Goal: Transaction & Acquisition: Purchase product/service

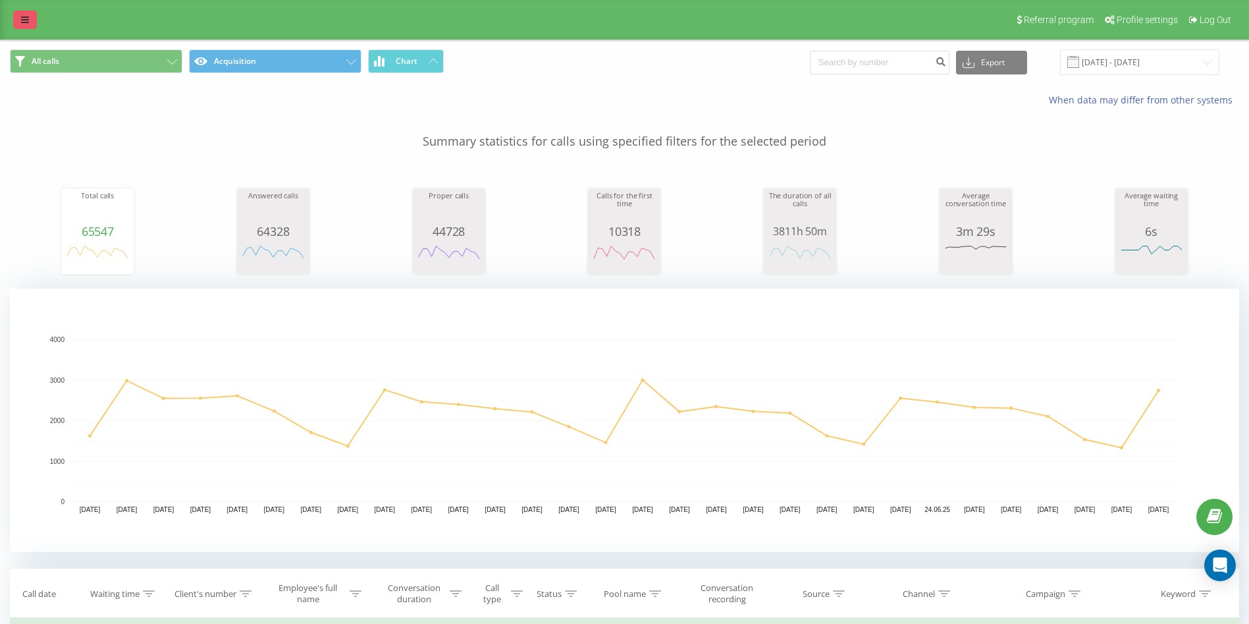
click at [32, 17] on link at bounding box center [25, 20] width 24 height 18
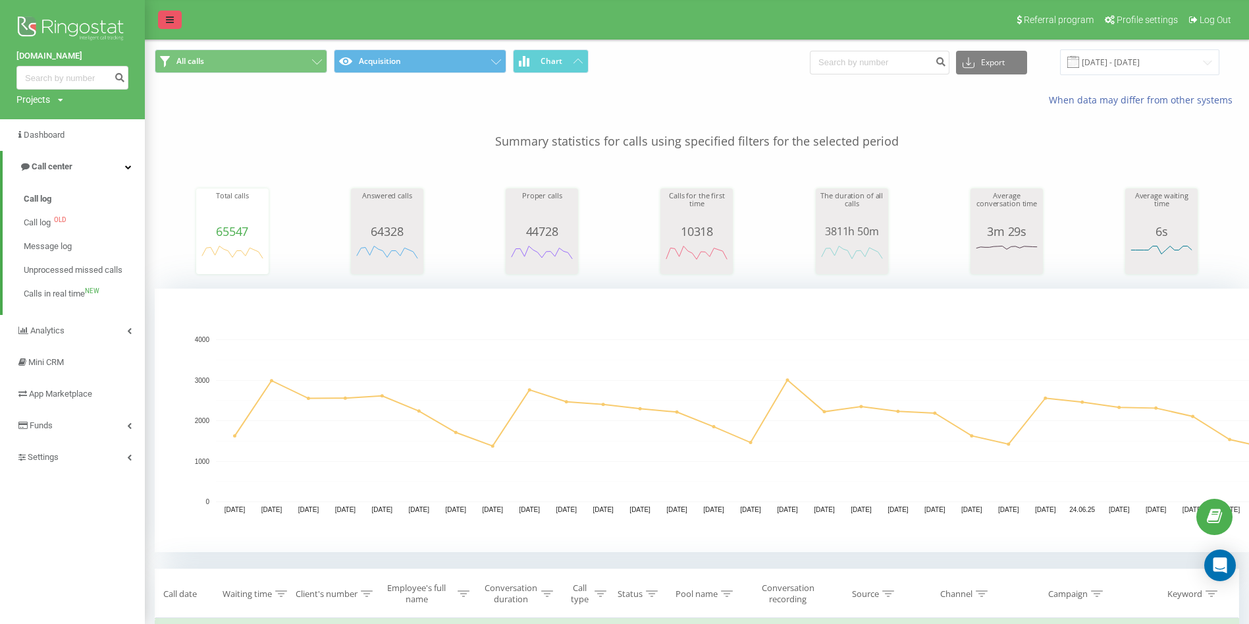
click at [166, 15] on icon at bounding box center [170, 19] width 8 height 9
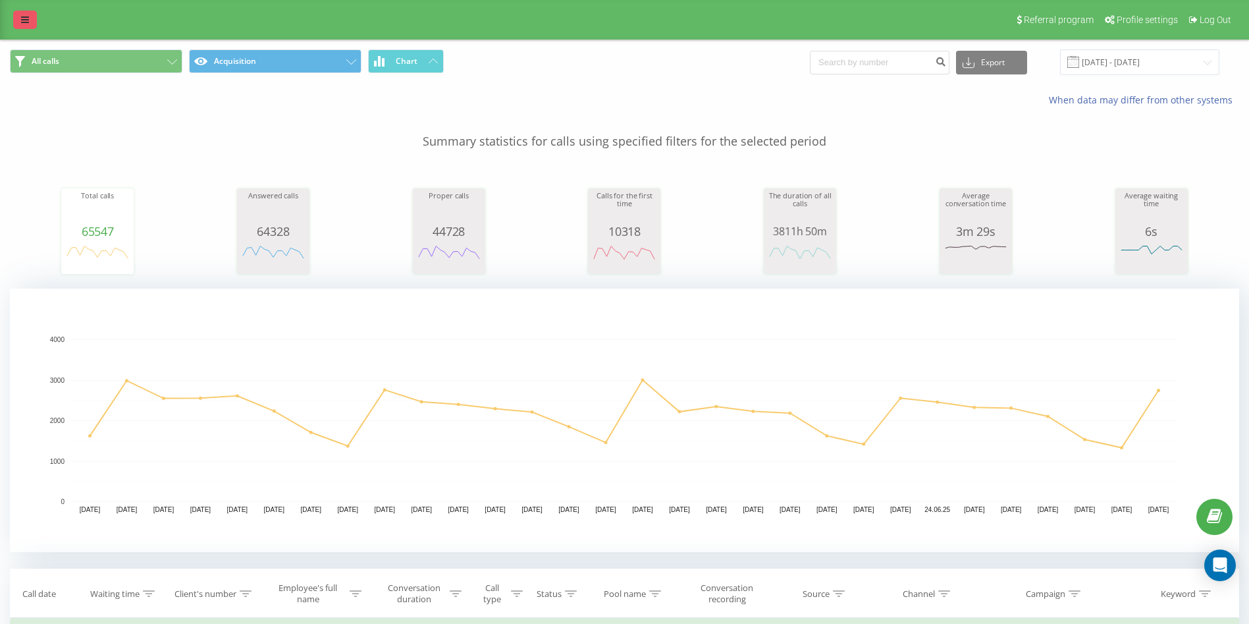
click at [28, 18] on icon at bounding box center [25, 19] width 8 height 9
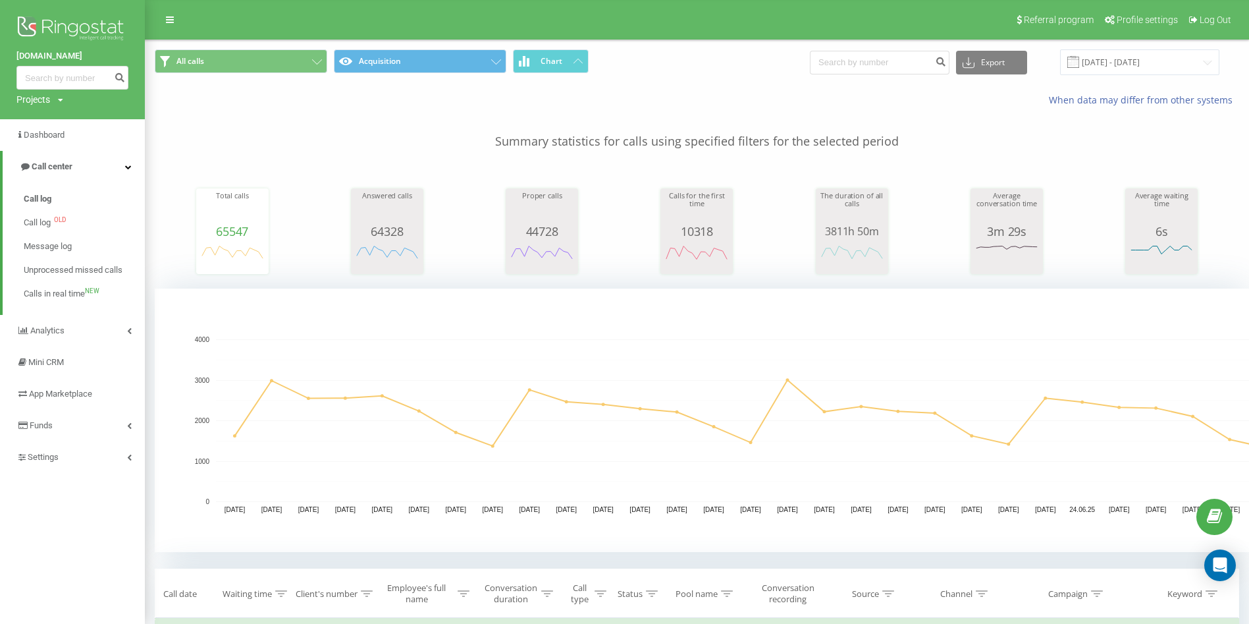
click at [24, 22] on img at bounding box center [72, 29] width 112 height 33
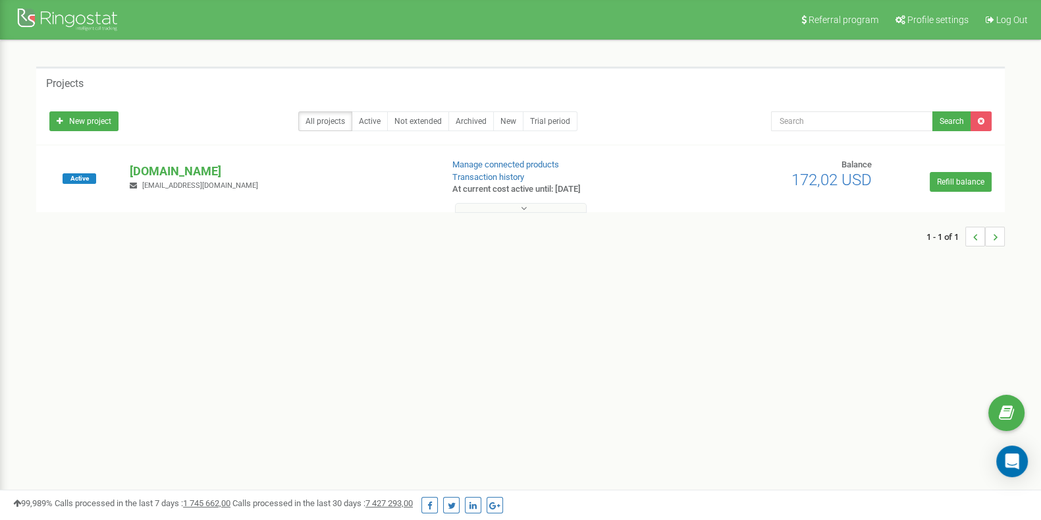
click at [496, 209] on button at bounding box center [521, 208] width 132 height 10
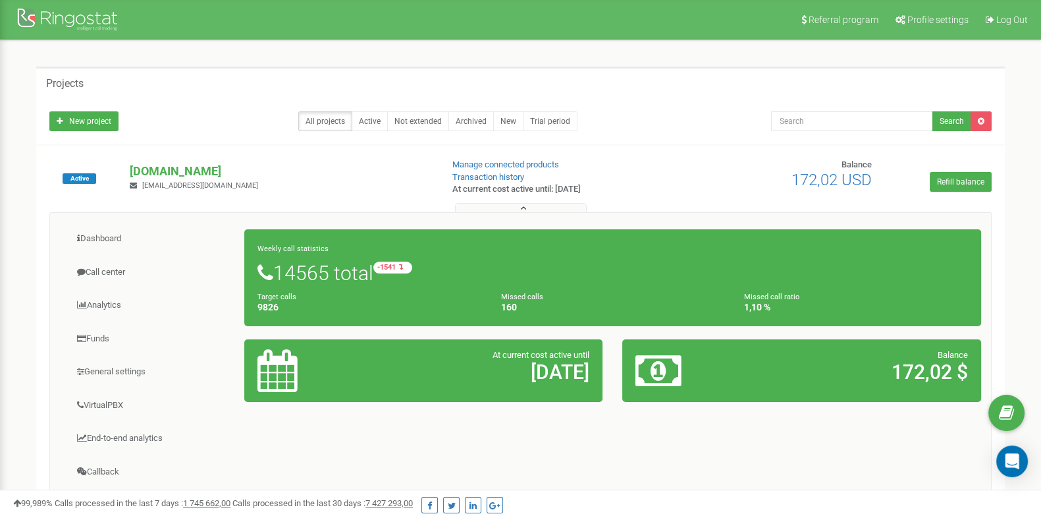
click at [516, 472] on div "Dashboard Call center Analytics Funds" at bounding box center [520, 422] width 942 height 421
click at [463, 176] on link "Transaction history" at bounding box center [488, 177] width 72 height 10
click at [515, 446] on div "Dashboard Call center Analytics Funds" at bounding box center [520, 422] width 942 height 421
click at [269, 380] on icon at bounding box center [277, 370] width 40 height 43
click at [658, 433] on div "Dashboard Call center Analytics Funds" at bounding box center [520, 422] width 942 height 421
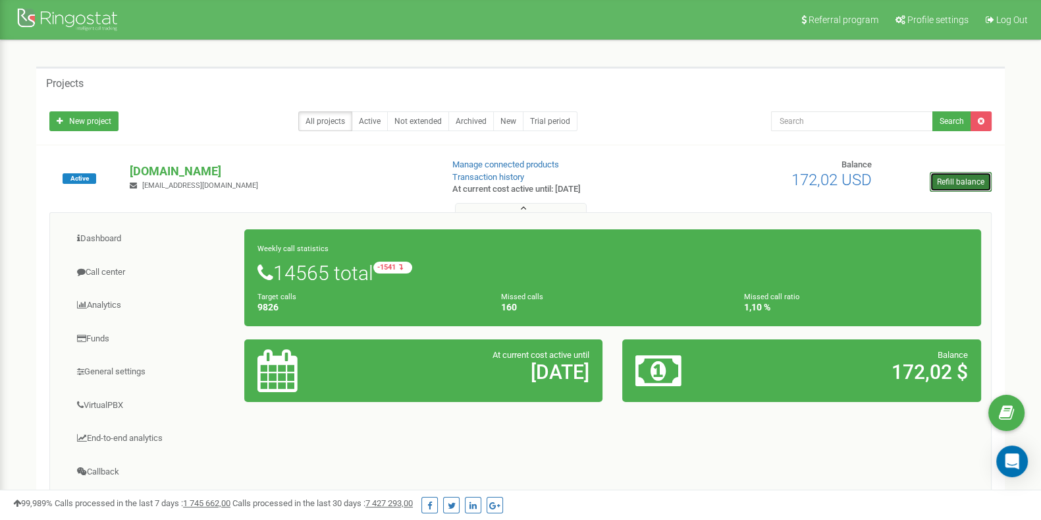
click at [968, 184] on link "Refill balance" at bounding box center [961, 182] width 62 height 20
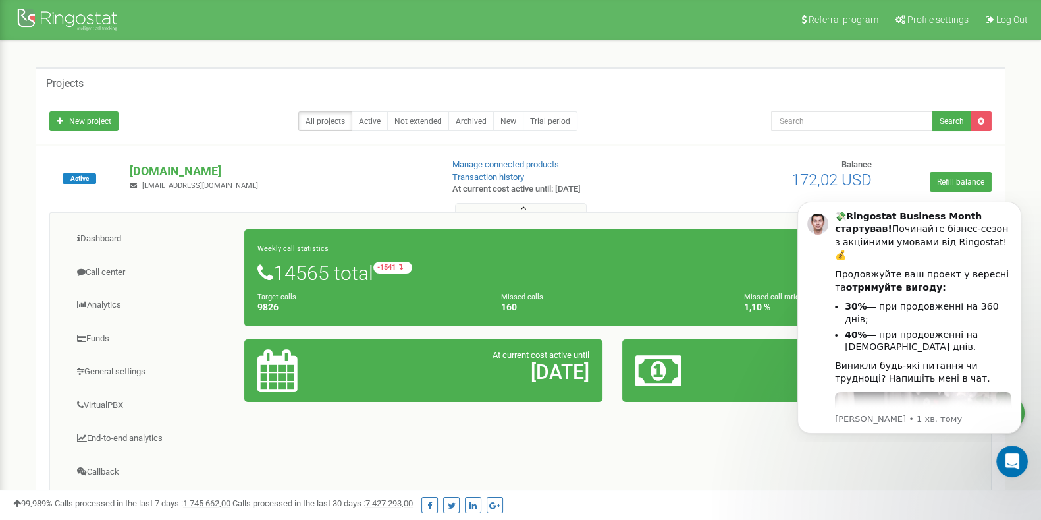
click at [744, 186] on div "Active dobrobut.com dobrobutdoktor2018@gmail.com Manage connected products Tran…" at bounding box center [521, 185] width 962 height 53
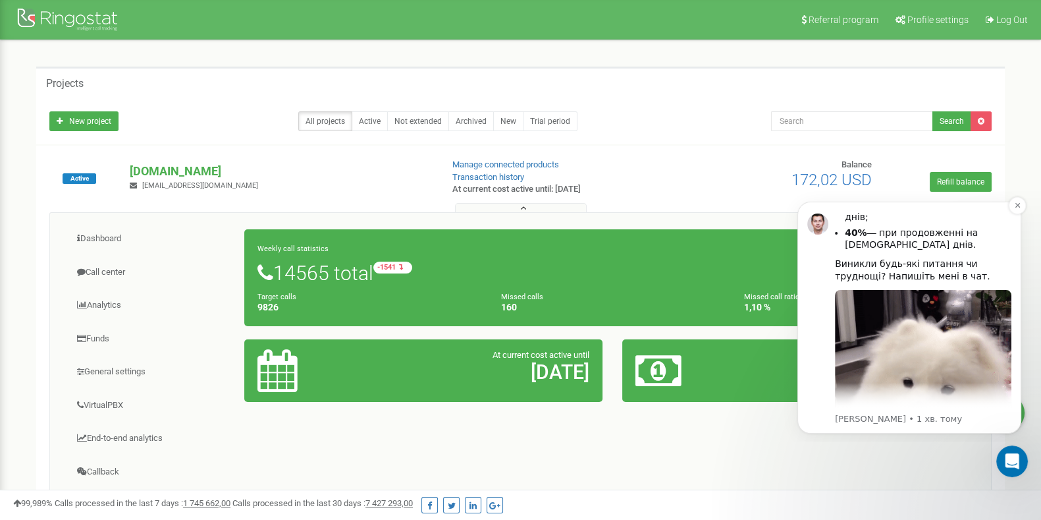
scroll to position [123, 0]
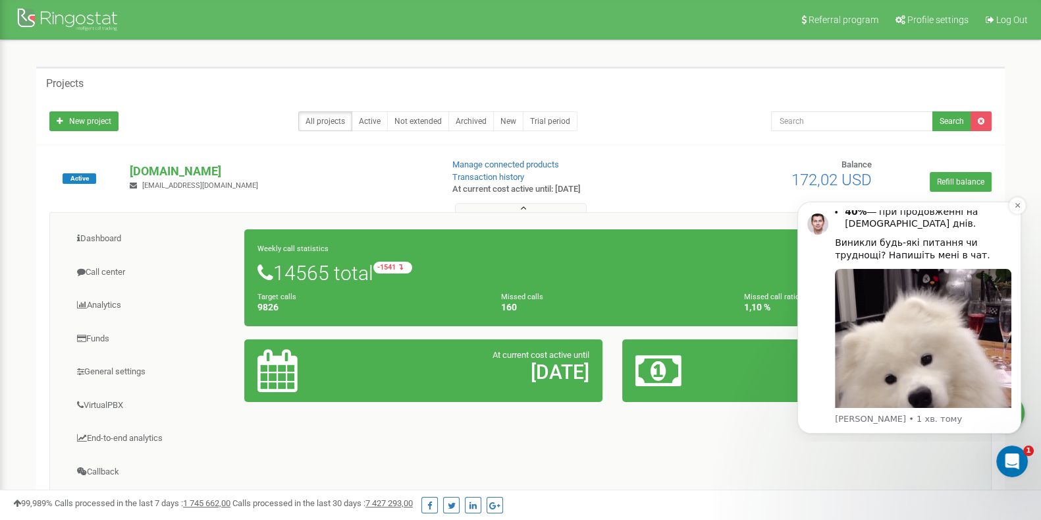
click at [937, 236] on div "Виникли будь-які питання чи труднощі? Напишіть мені в чат." at bounding box center [923, 249] width 176 height 26
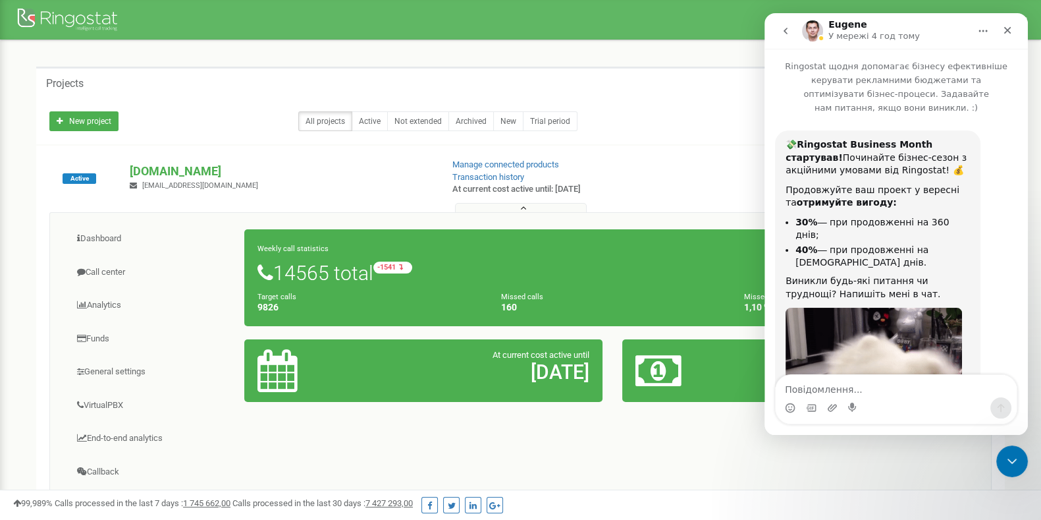
scroll to position [119, 0]
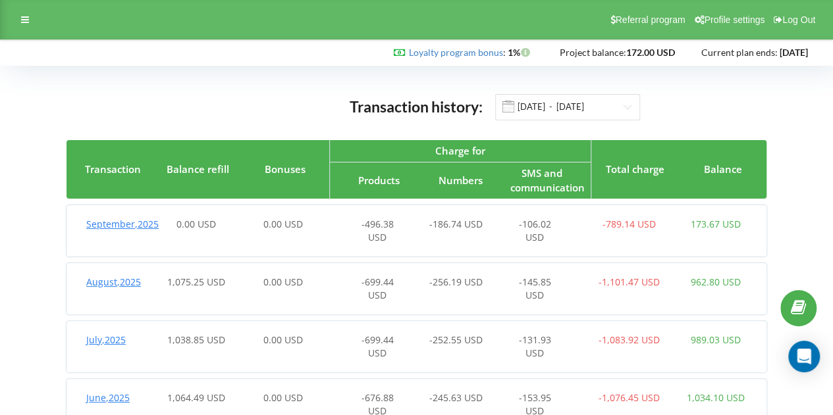
click at [93, 230] on span "[DATE]" at bounding box center [122, 224] width 72 height 13
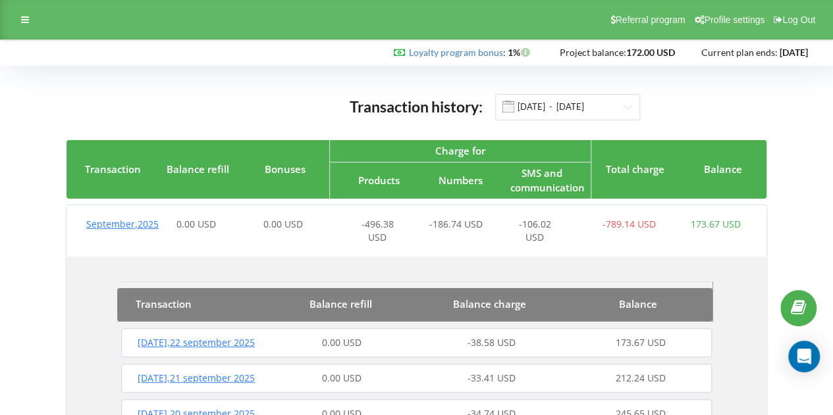
click at [104, 230] on div "[DATE]" at bounding box center [110, 231] width 86 height 26
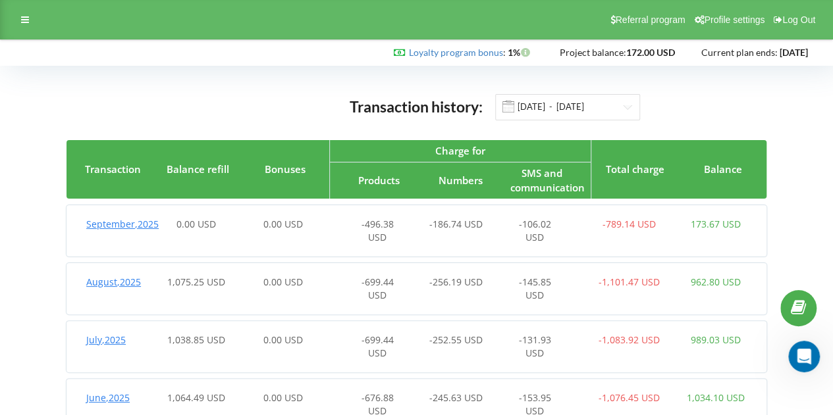
click at [100, 280] on span "[DATE]" at bounding box center [113, 282] width 55 height 13
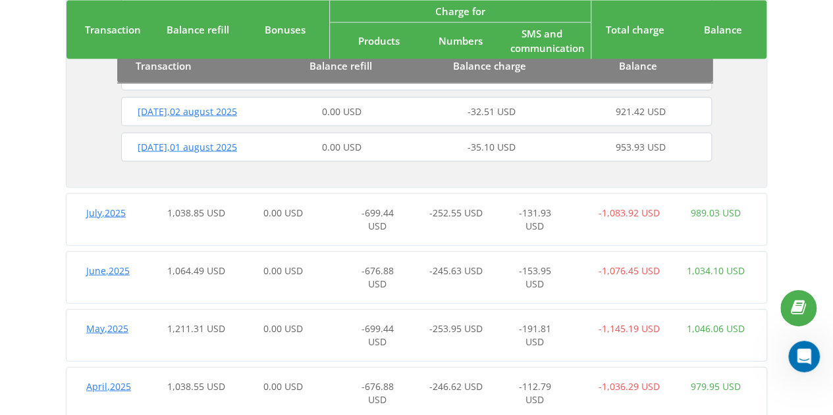
scroll to position [1357, 0]
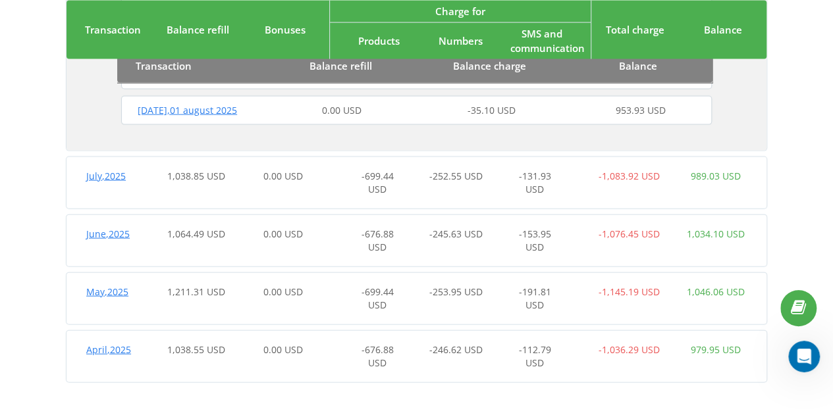
click at [282, 184] on div "0.00 USD" at bounding box center [283, 183] width 86 height 26
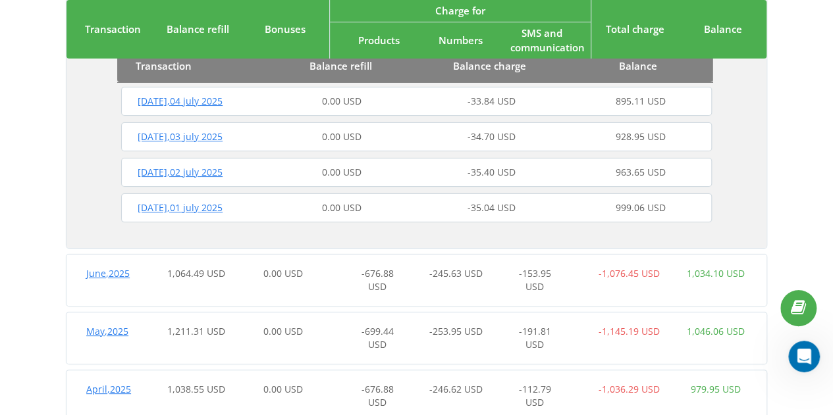
scroll to position [2550, 0]
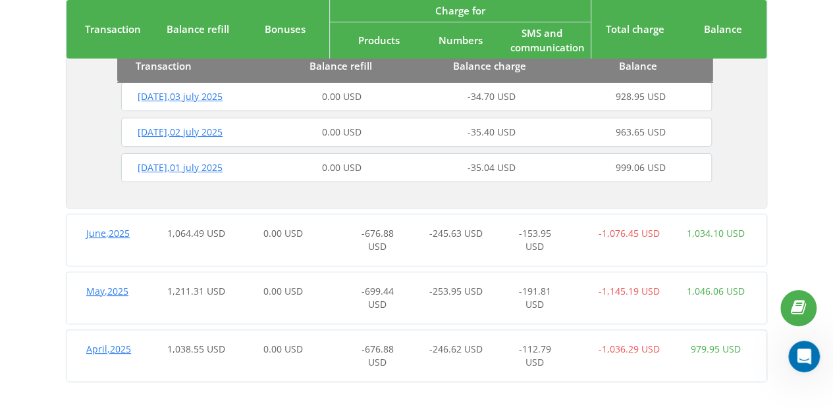
click at [325, 243] on div "0.00 USD" at bounding box center [283, 240] width 86 height 26
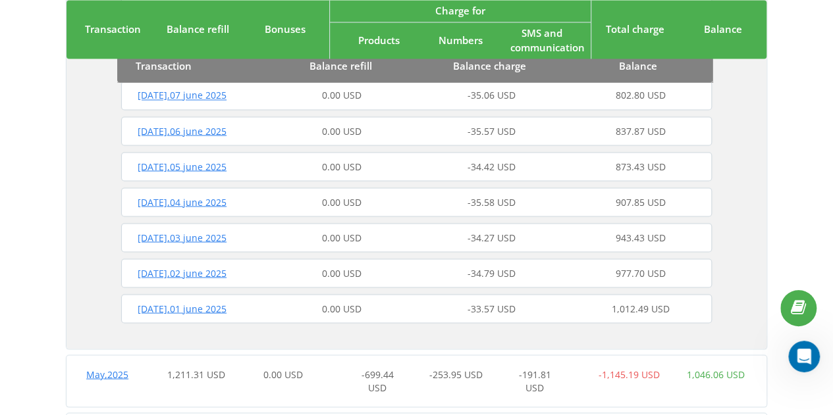
scroll to position [3648, 0]
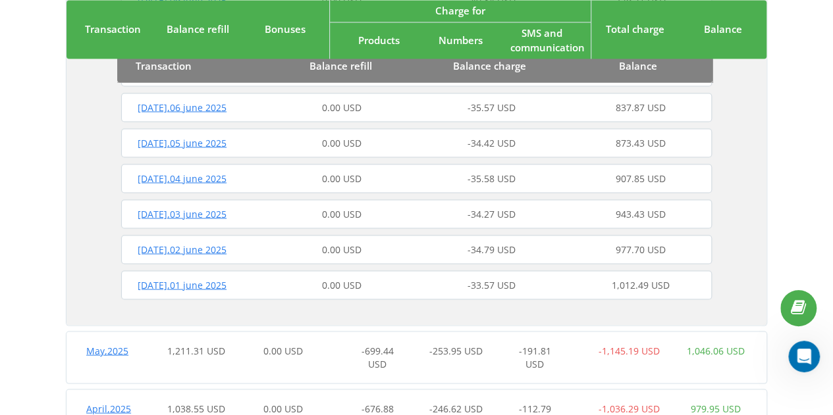
click at [213, 144] on span "Thursday , 05 june 2025" at bounding box center [182, 142] width 89 height 13
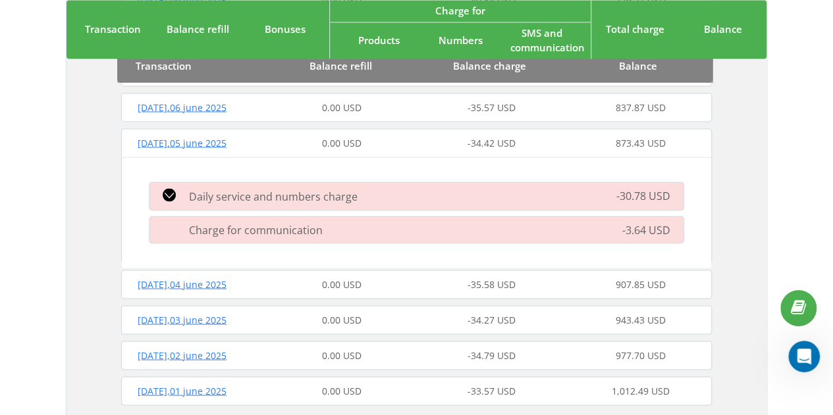
click at [202, 142] on span "Thursday , 05 june 2025" at bounding box center [182, 142] width 89 height 13
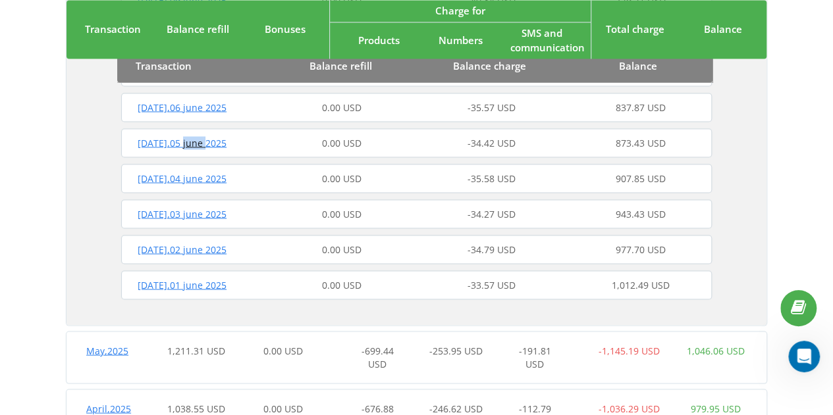
click at [202, 142] on span "Thursday , 05 june 2025" at bounding box center [182, 142] width 89 height 13
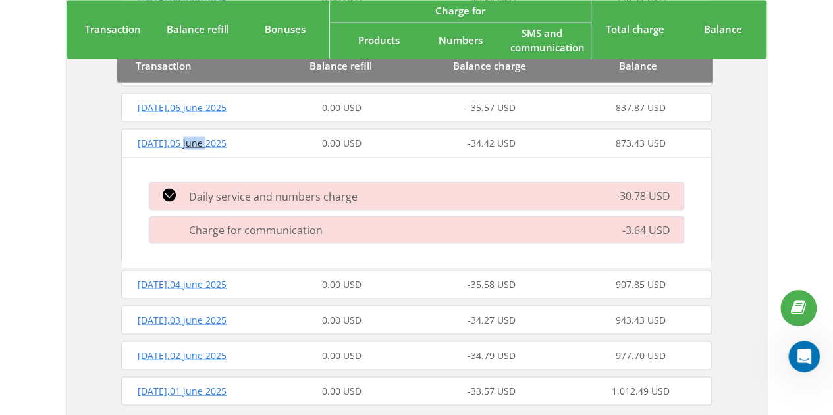
click at [204, 142] on span "Thursday , 05 june 2025" at bounding box center [182, 142] width 89 height 13
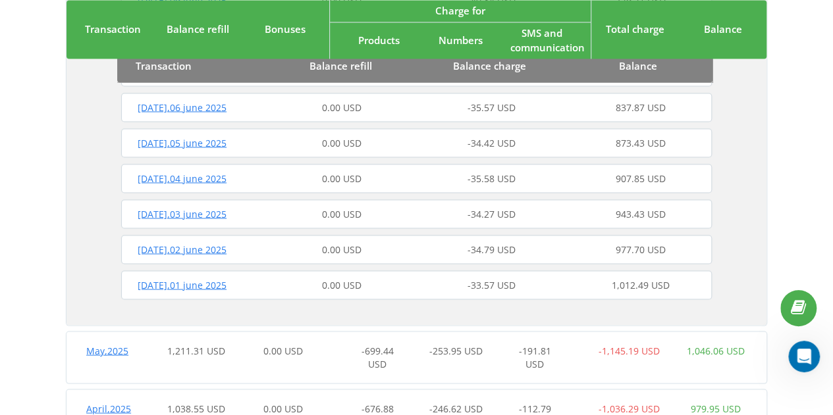
click at [192, 108] on span "Friday , 06 june 2025" at bounding box center [182, 107] width 89 height 13
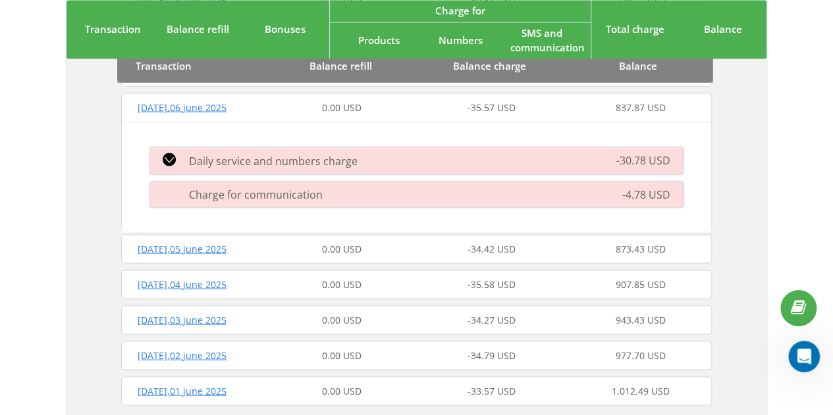
click at [200, 110] on span "Friday , 06 june 2025" at bounding box center [182, 107] width 89 height 13
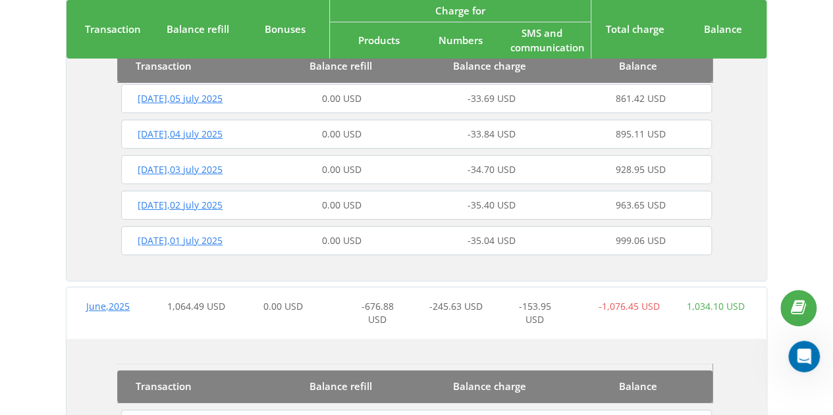
scroll to position [2440, 0]
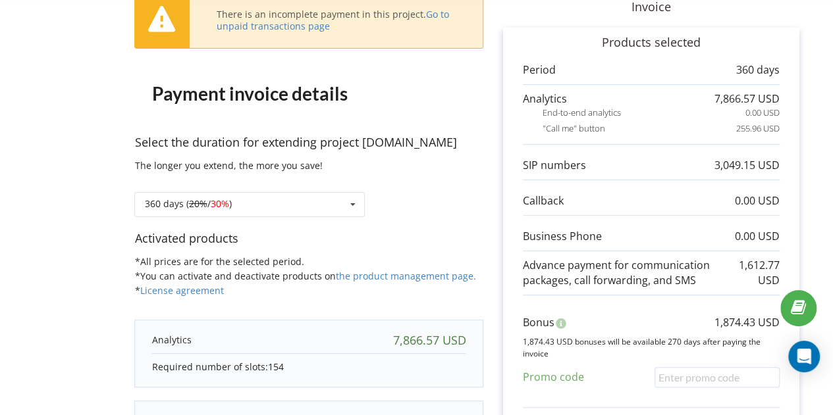
scroll to position [109, 0]
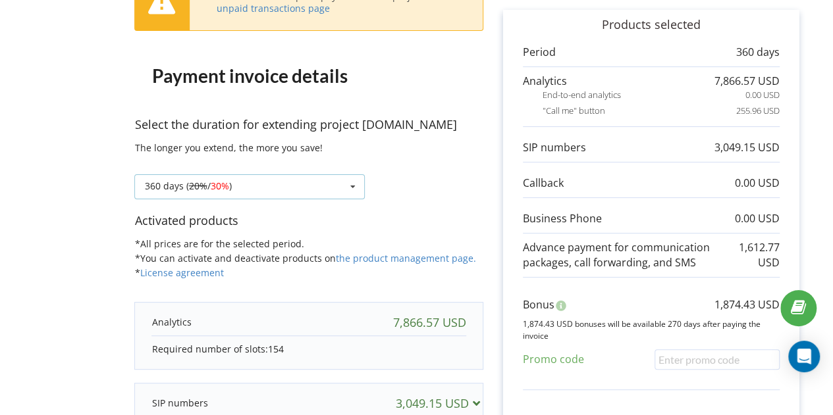
click at [304, 184] on div "360 days ( 20% / 30% ) Refill the balance without period 30 days 20% / 30% 30% …" at bounding box center [249, 186] width 230 height 25
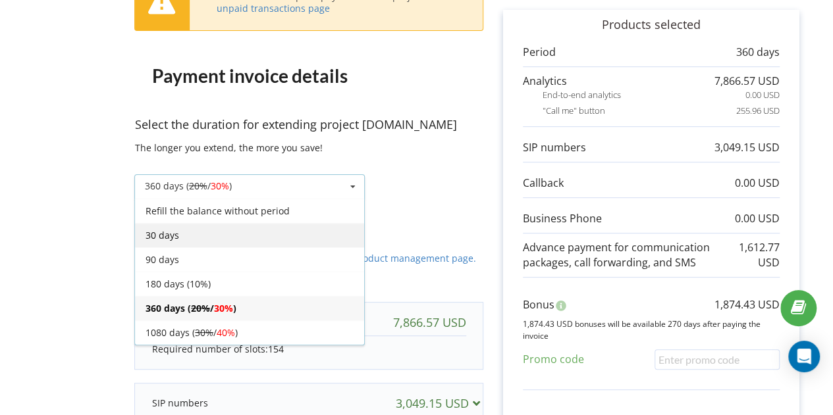
click at [195, 233] on div "30 days" at bounding box center [249, 235] width 229 height 24
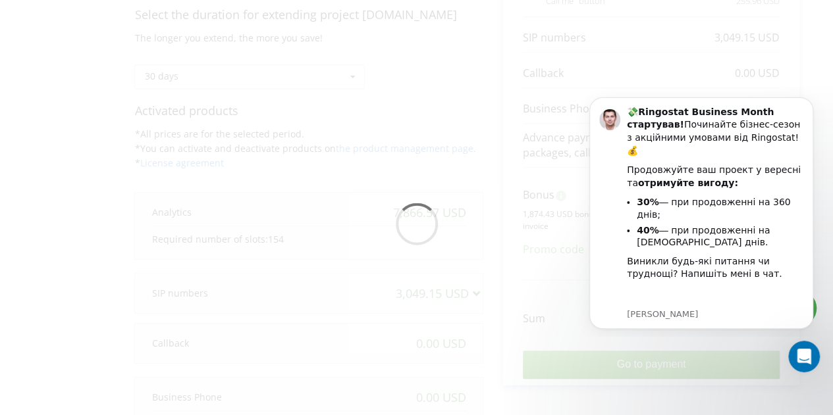
scroll to position [0, 0]
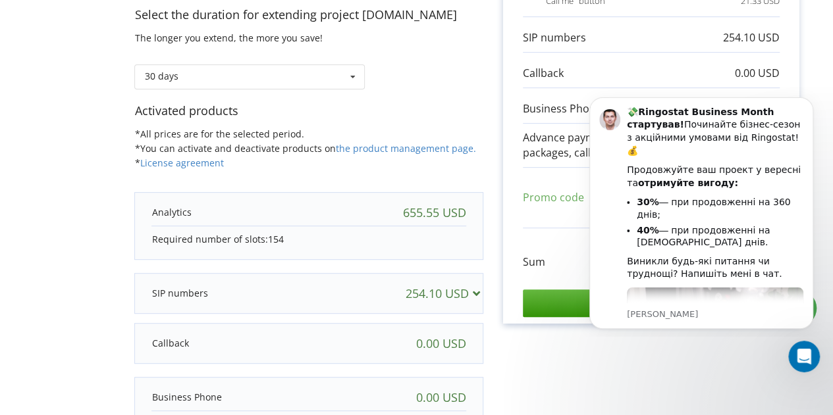
click at [500, 227] on div at bounding box center [416, 228] width 805 height 754
drag, startPoint x: 809, startPoint y: 100, endPoint x: 1352, endPoint y: 198, distance: 551.3
click at [809, 100] on icon "Dismiss notification" at bounding box center [809, 100] width 7 height 7
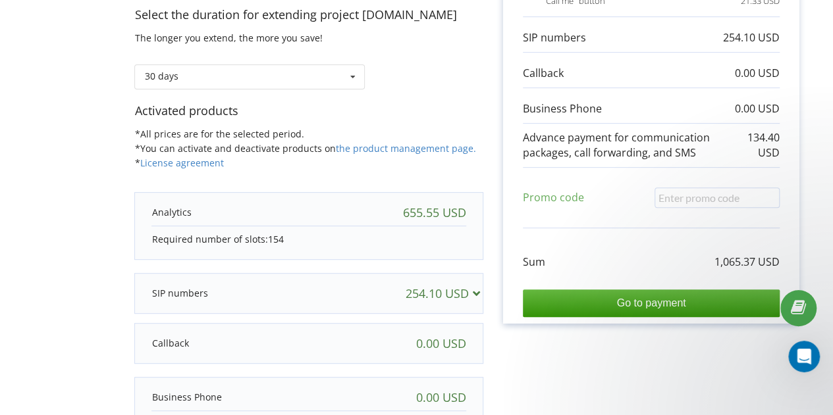
click at [419, 213] on div "655.55 USD" at bounding box center [434, 212] width 63 height 13
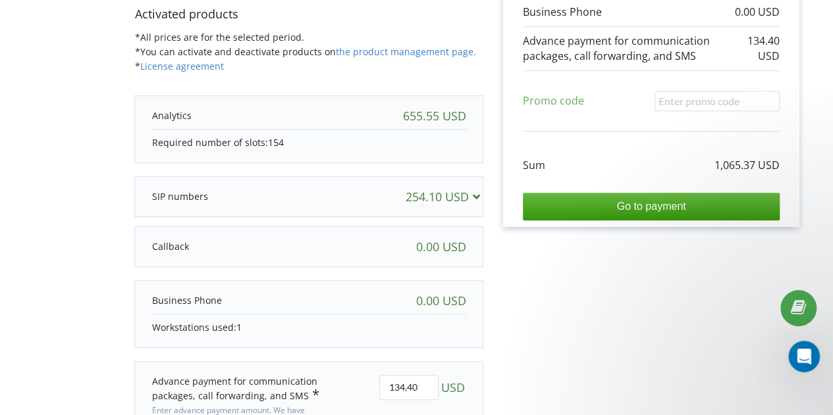
scroll to position [329, 0]
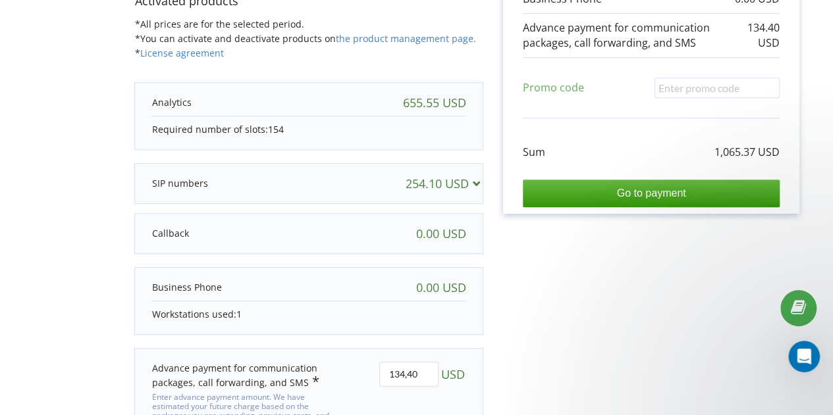
click at [452, 177] on div "254.10 USD" at bounding box center [446, 183] width 80 height 13
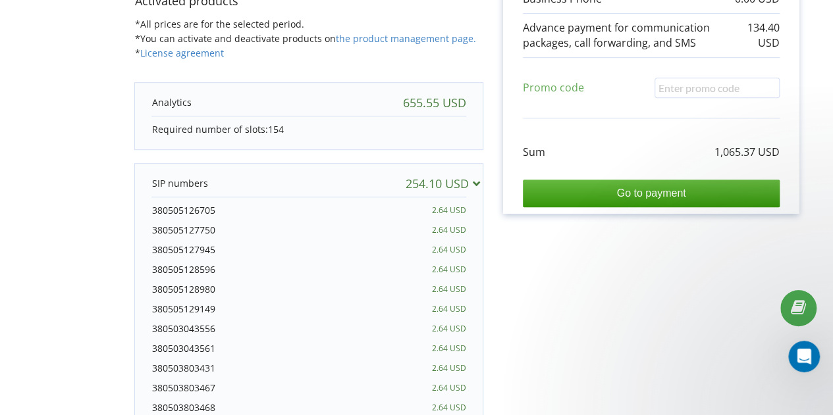
click at [452, 177] on div "254.10 USD" at bounding box center [446, 183] width 80 height 13
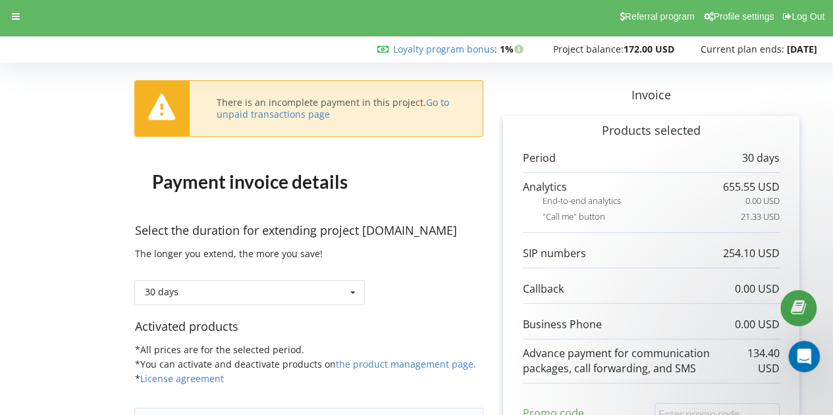
scroll to position [0, 0]
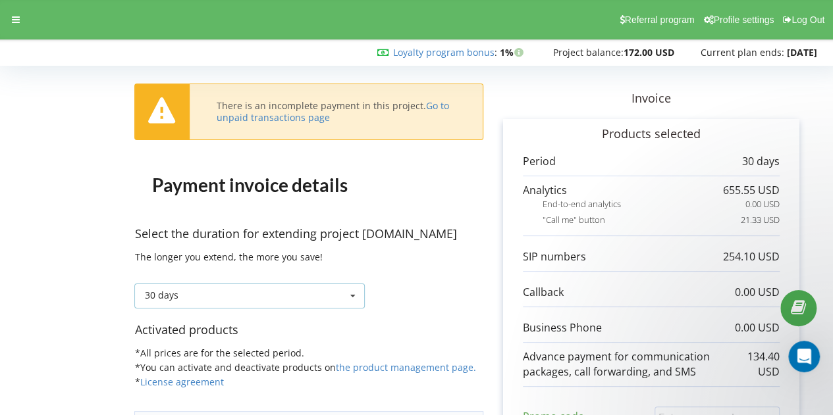
click at [344, 297] on icon at bounding box center [353, 296] width 20 height 24
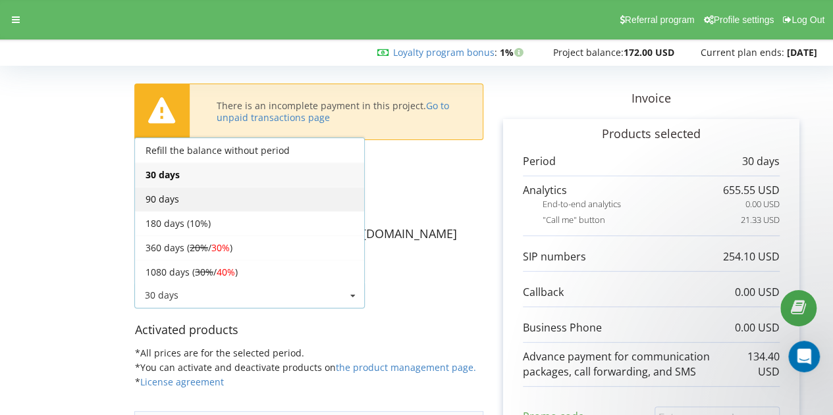
click at [230, 198] on div "90 days" at bounding box center [249, 199] width 229 height 24
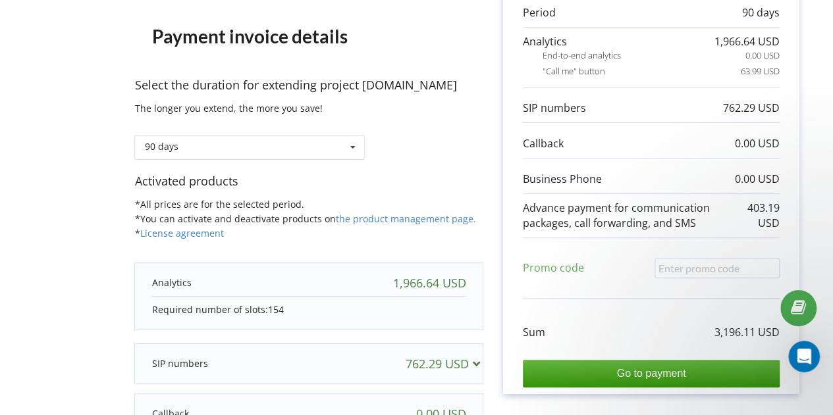
scroll to position [219, 0]
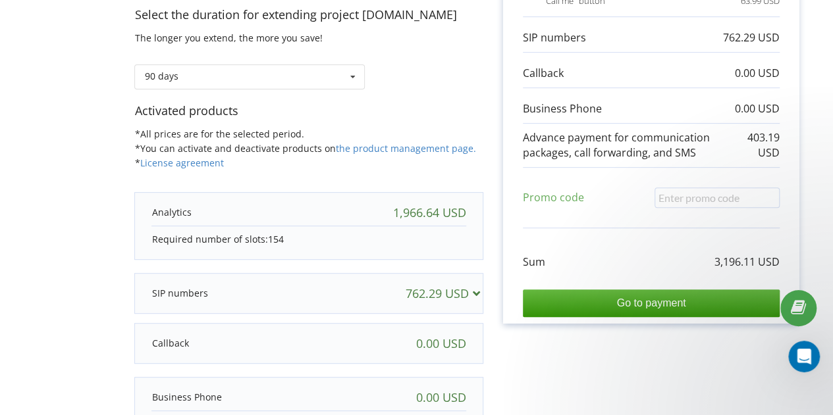
click at [406, 298] on div "762.29 USD" at bounding box center [446, 293] width 80 height 13
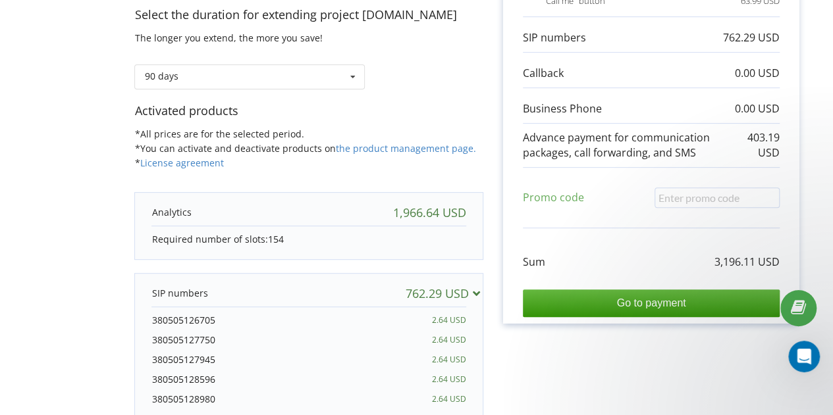
click at [446, 293] on div "762.29 USD" at bounding box center [446, 293] width 80 height 13
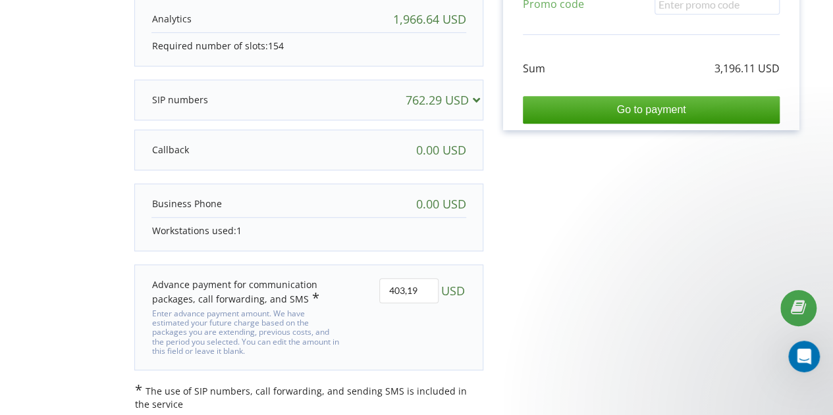
scroll to position [417, 0]
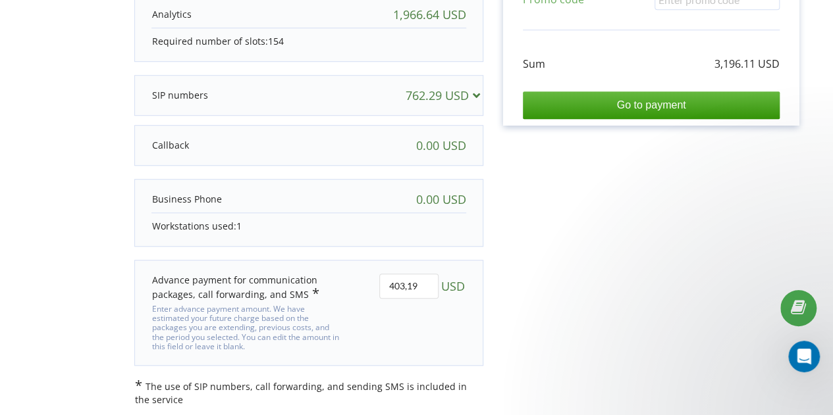
click at [490, 304] on div "Invoice Products selected Period 90 days 1,966.64 USD" at bounding box center [651, 30] width 336 height 754
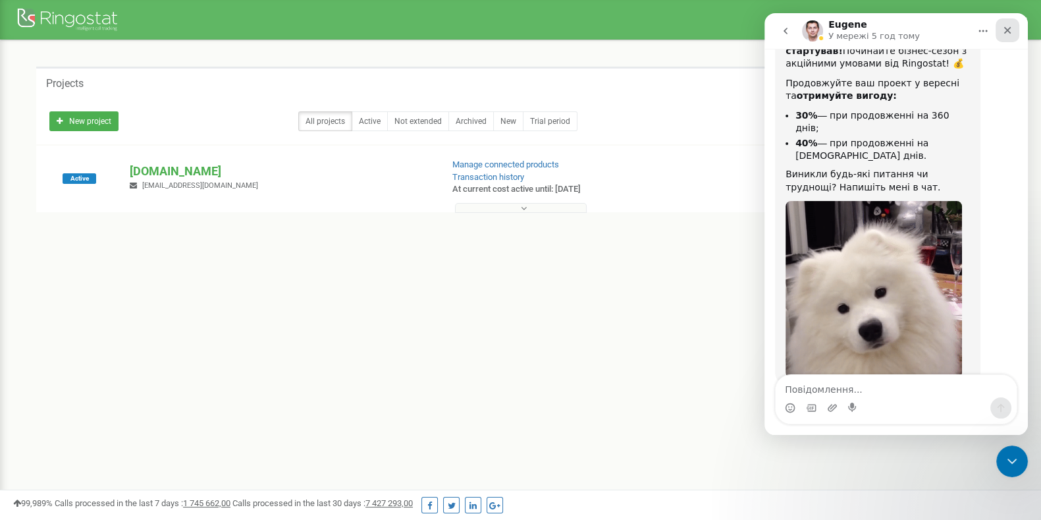
scroll to position [119, 0]
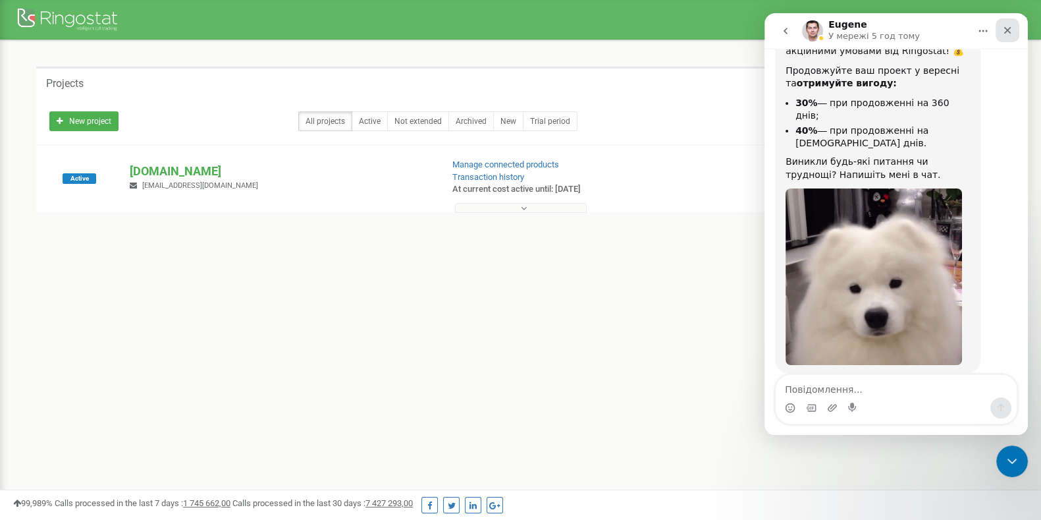
click at [1005, 34] on icon "Закрити" at bounding box center [1007, 30] width 11 height 11
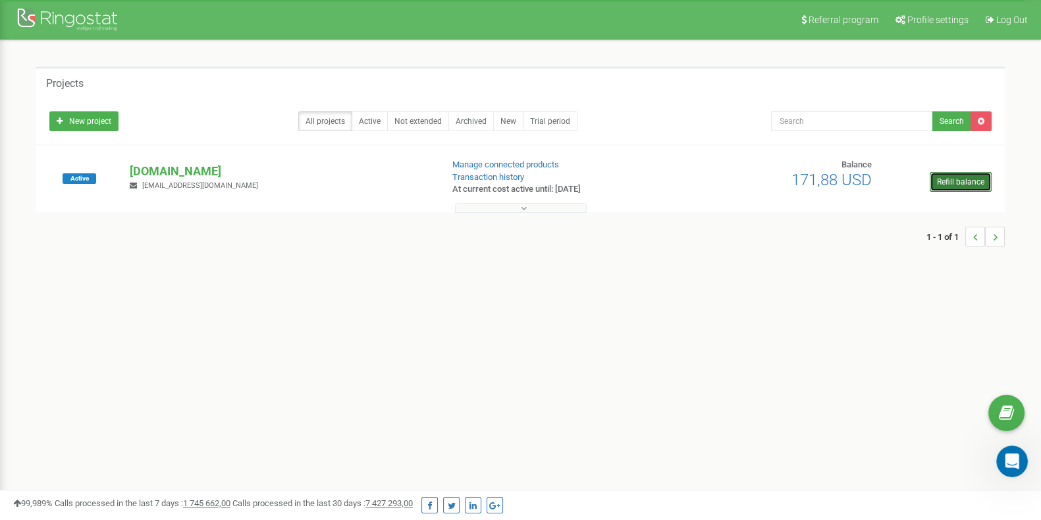
click at [951, 182] on link "Refill balance" at bounding box center [961, 182] width 62 height 20
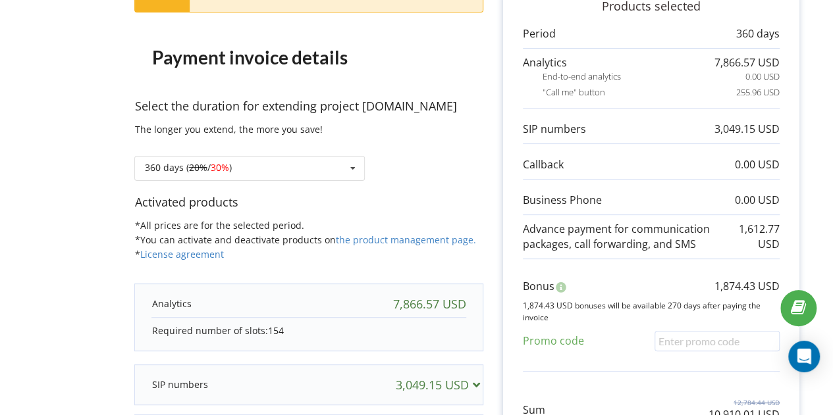
scroll to position [88, 0]
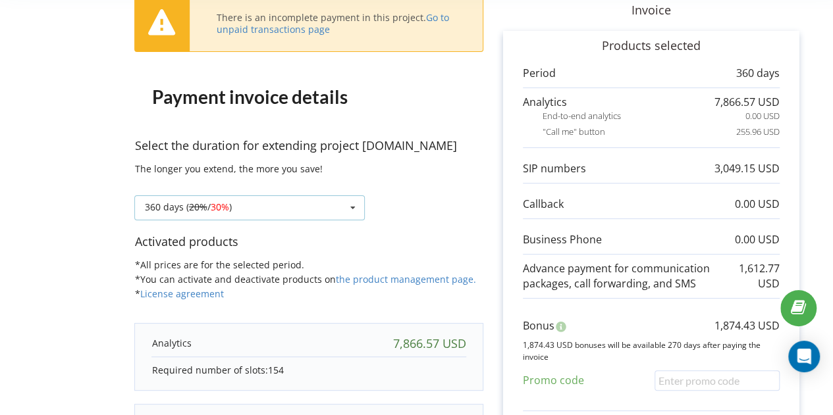
click at [204, 202] on s "20%" at bounding box center [197, 207] width 18 height 13
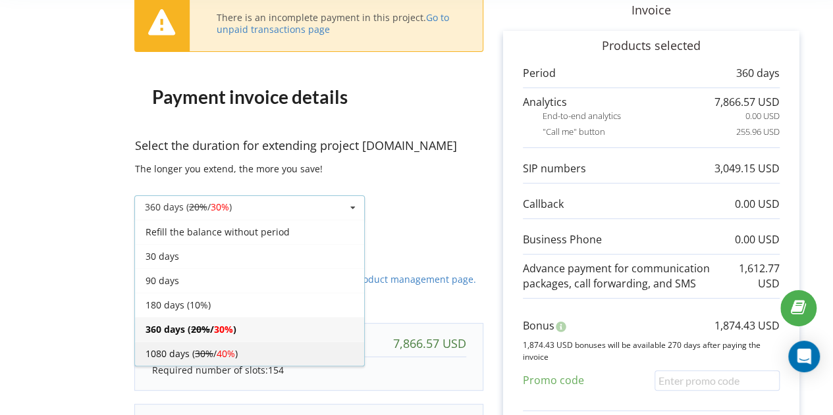
click at [159, 347] on div "1080 days ( 30% / 40% )" at bounding box center [249, 354] width 229 height 24
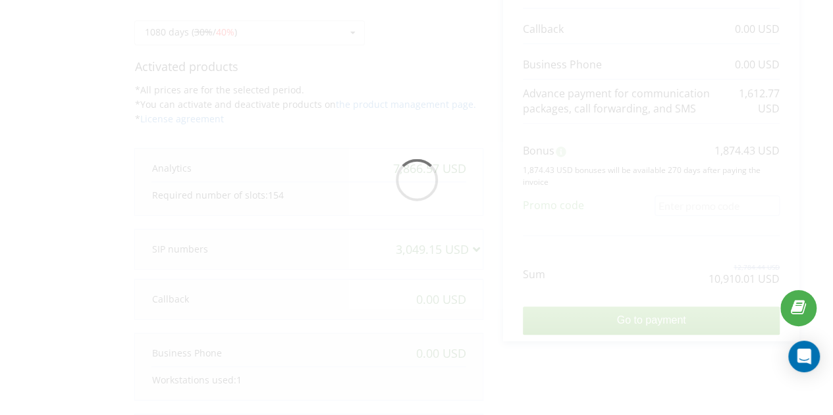
scroll to position [308, 0]
